Goal: Information Seeking & Learning: Learn about a topic

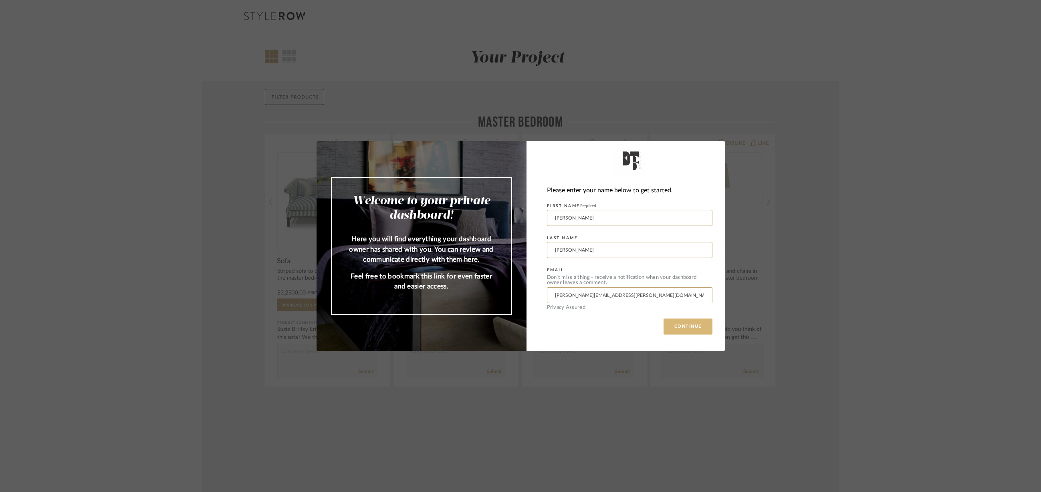
click at [689, 321] on button "CONTINUE" at bounding box center [687, 327] width 49 height 16
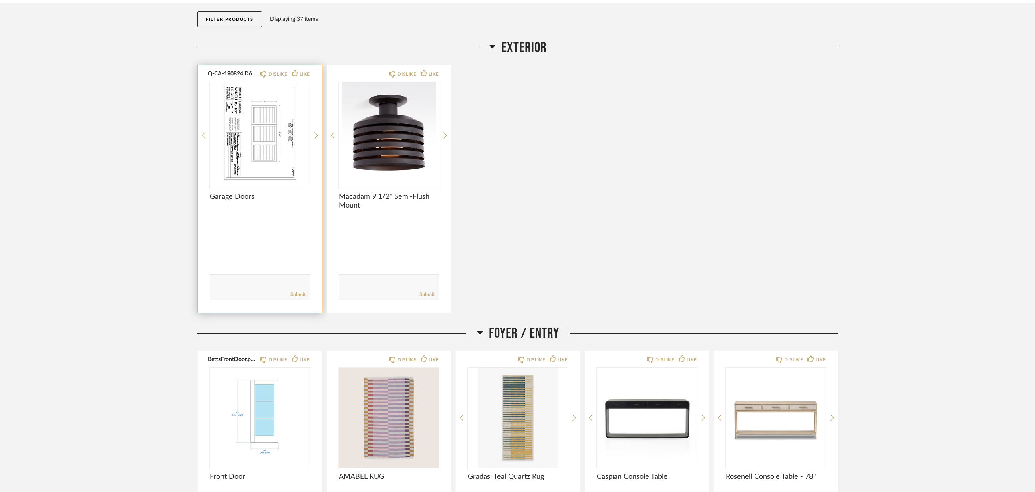
scroll to position [280, 0]
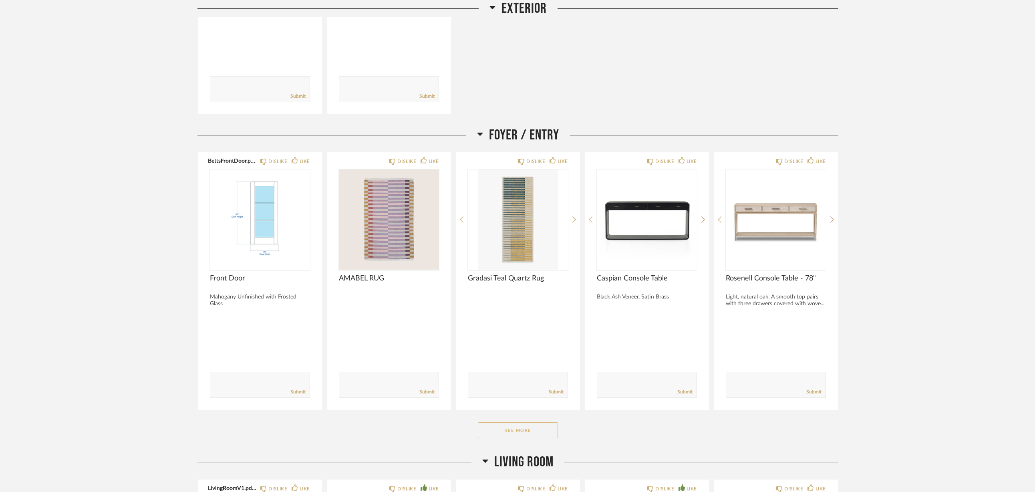
click at [519, 432] on button "See More" at bounding box center [518, 430] width 80 height 16
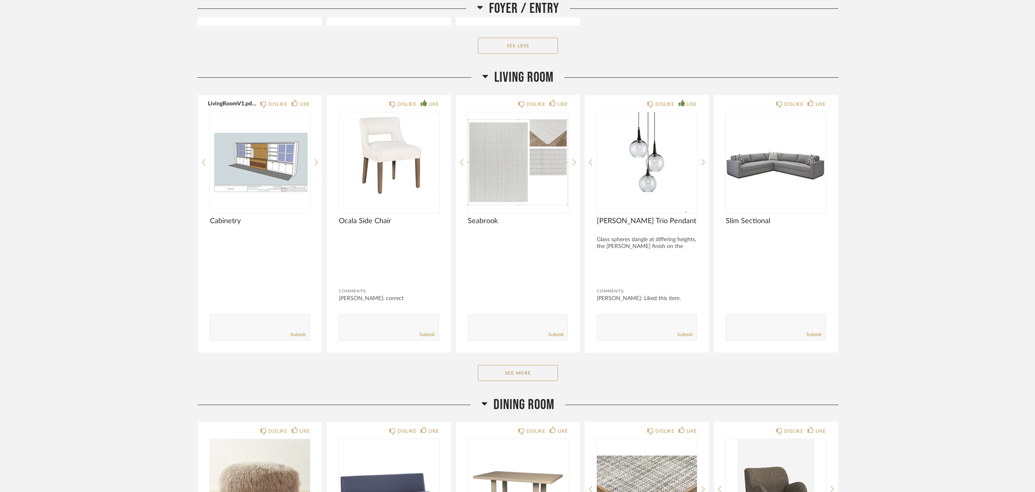
scroll to position [921, 0]
click at [511, 371] on button "See More" at bounding box center [518, 372] width 80 height 16
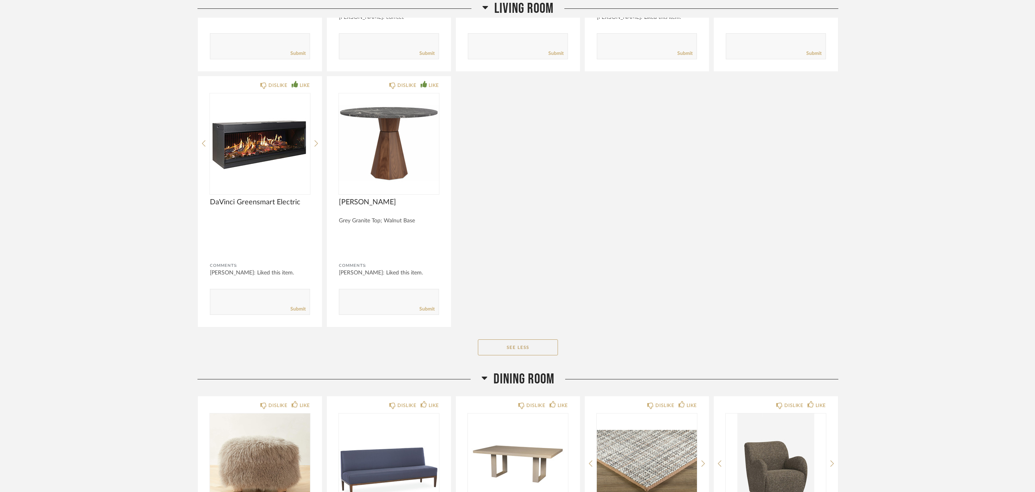
scroll to position [1482, 0]
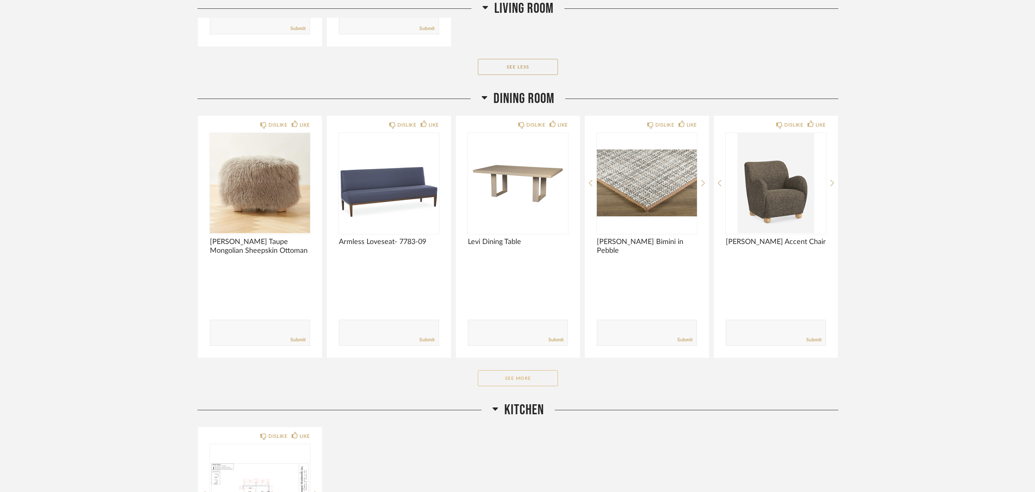
click at [524, 380] on button "See More" at bounding box center [518, 378] width 80 height 16
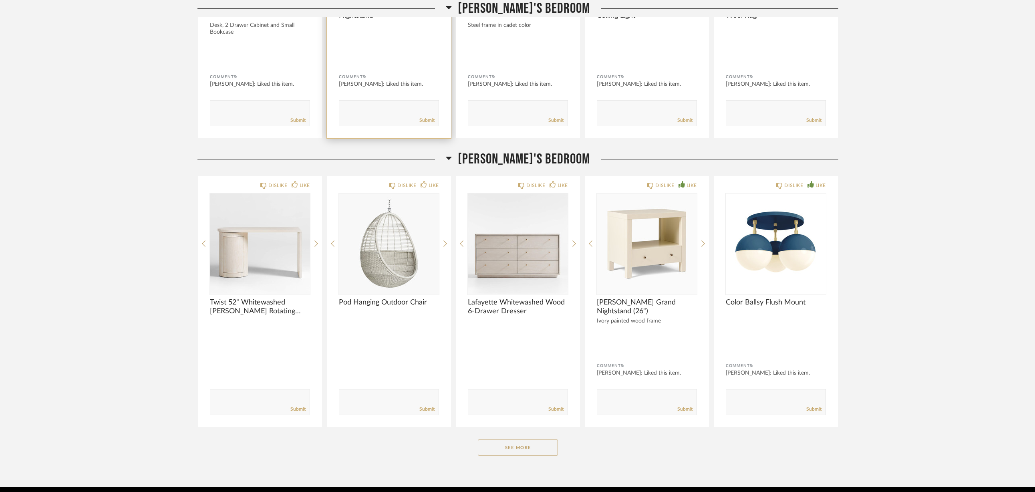
scroll to position [2553, 0]
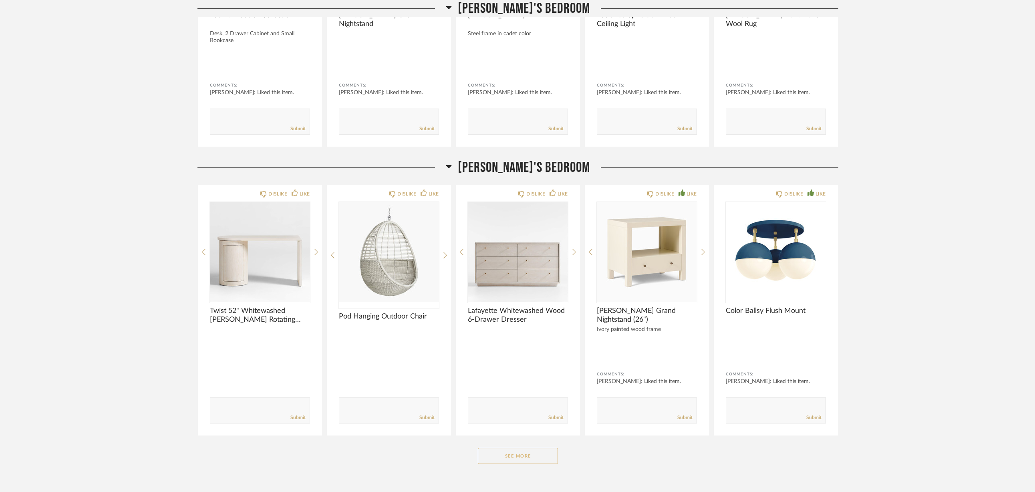
click at [538, 458] on button "See More" at bounding box center [518, 456] width 80 height 16
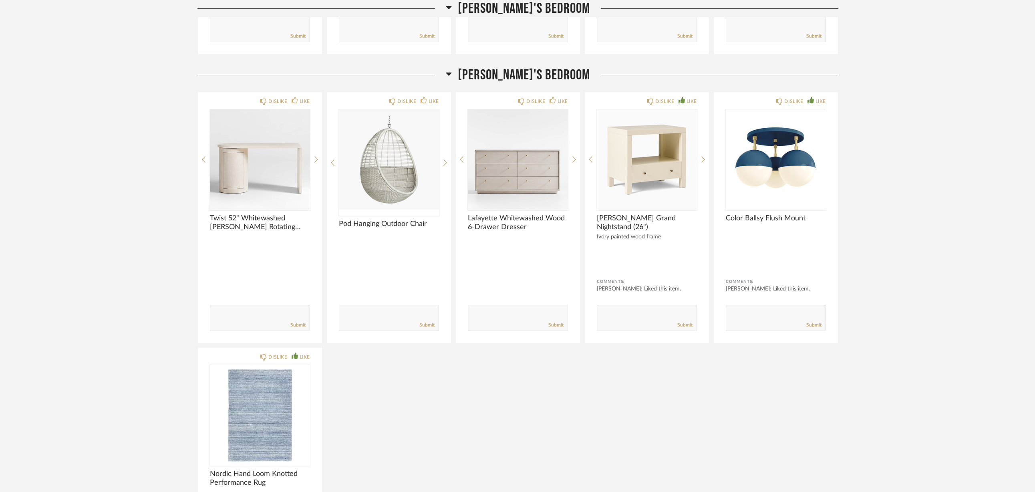
scroll to position [2673, 0]
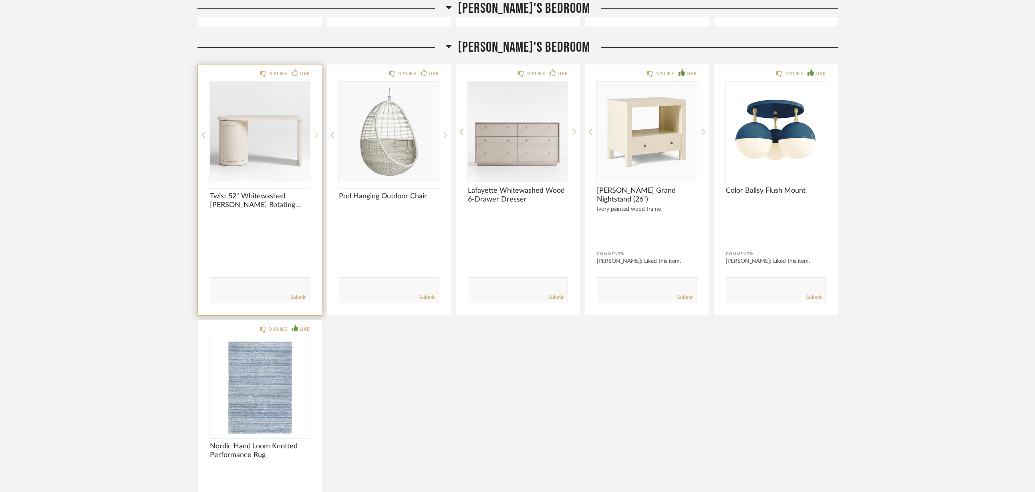
click at [315, 136] on icon at bounding box center [317, 134] width 4 height 7
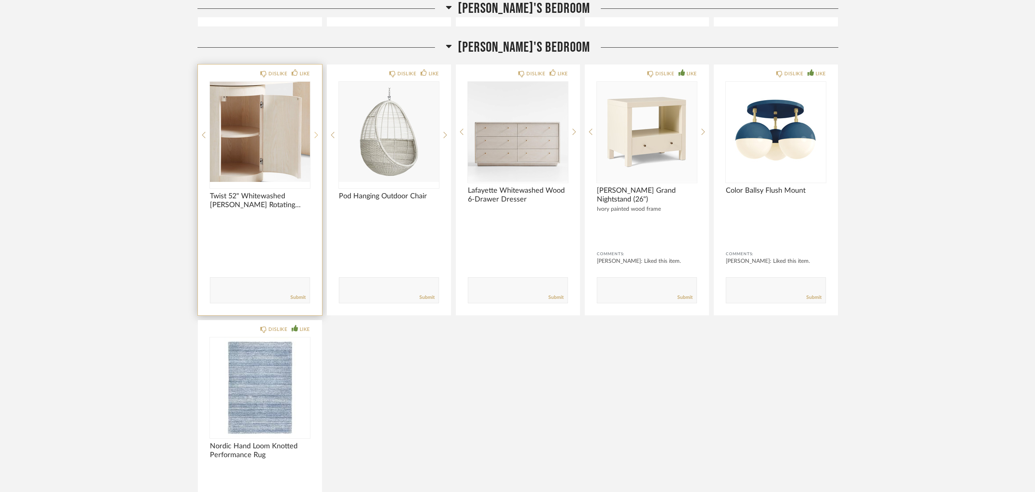
click at [315, 136] on icon at bounding box center [317, 134] width 4 height 7
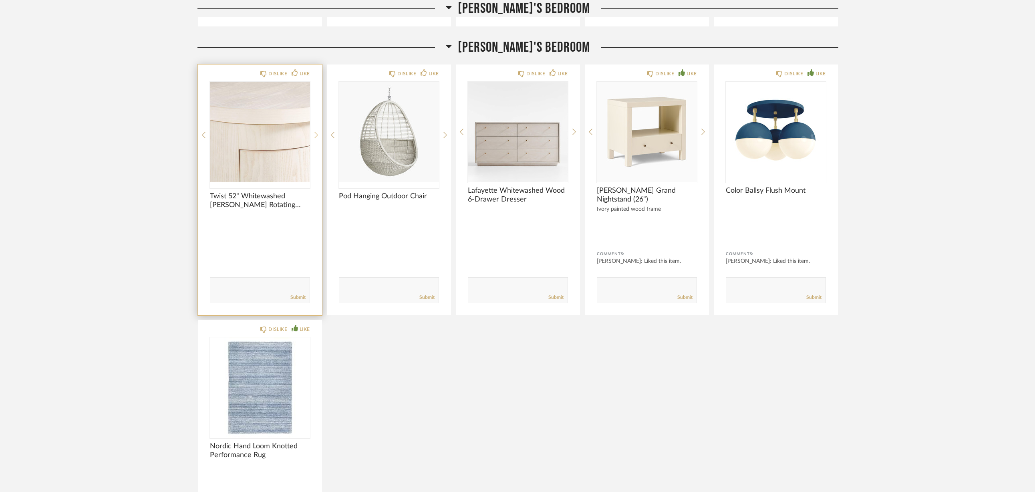
click at [315, 136] on icon at bounding box center [317, 134] width 4 height 7
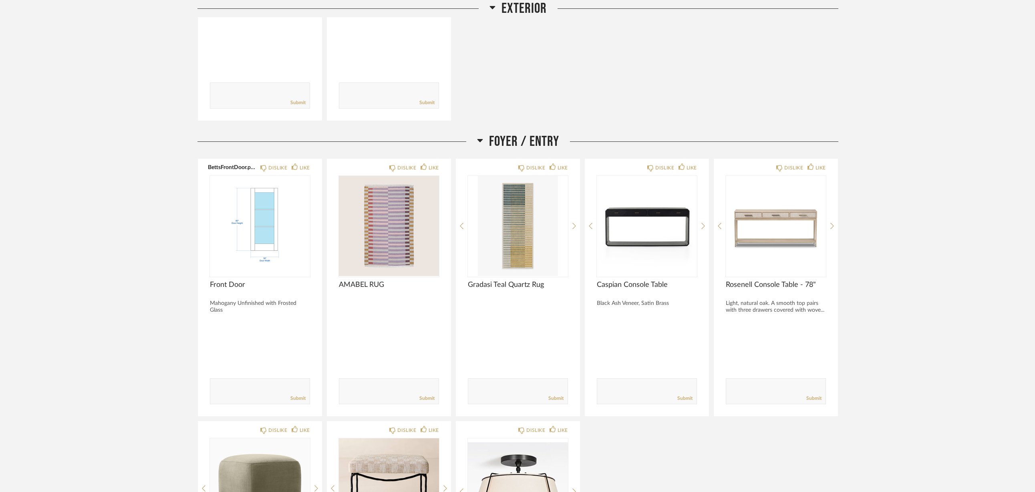
scroll to position [321, 0]
